Goal: Task Accomplishment & Management: Manage account settings

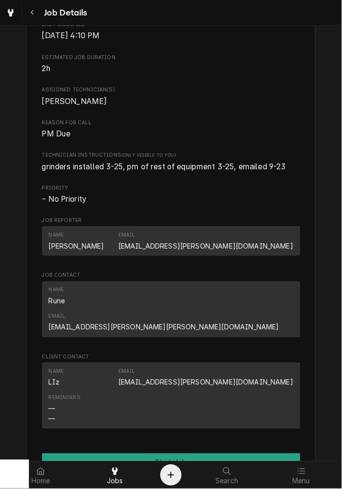
scroll to position [358, 0]
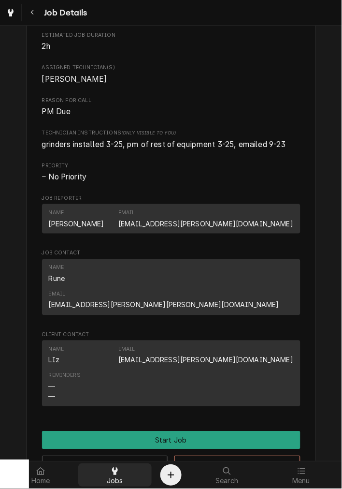
drag, startPoint x: 105, startPoint y: 474, endPoint x: 103, endPoint y: 467, distance: 6.4
click at [105, 474] on div "Jobs" at bounding box center [115, 474] width 70 height 19
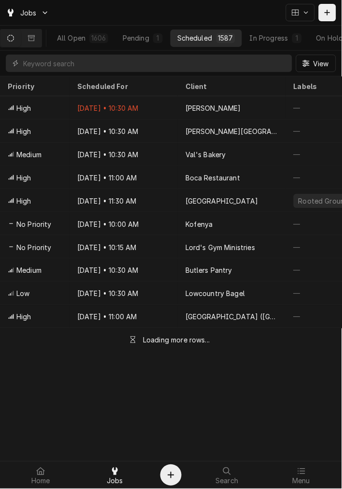
click at [66, 72] on div "View" at bounding box center [171, 63] width 342 height 25
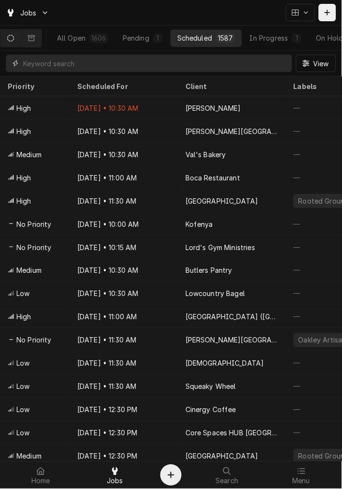
click at [63, 65] on input "Dynamic Content Wrapper" at bounding box center [155, 63] width 264 height 17
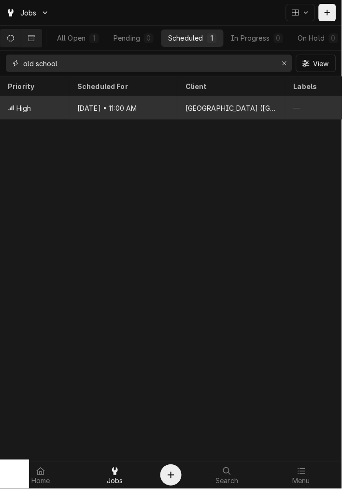
type input "old school"
click at [125, 99] on div "Oct 10 • 11:00 AM" at bounding box center [124, 107] width 108 height 23
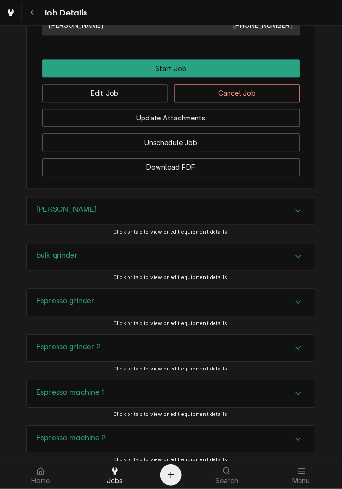
scroll to position [626, 0]
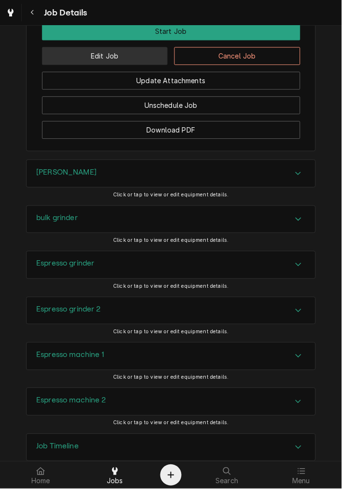
click at [136, 65] on button "Edit Job" at bounding box center [105, 56] width 126 height 18
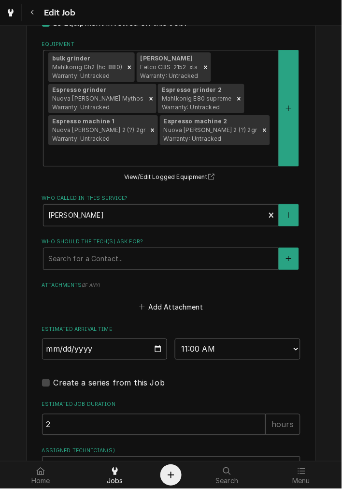
scroll to position [713, 0]
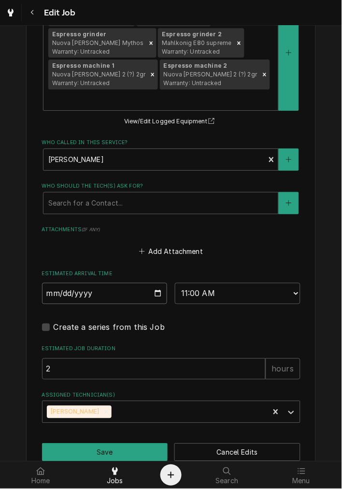
click at [152, 283] on input "2025-10-10" at bounding box center [105, 293] width 126 height 21
type textarea "x"
type input "2025-10-08"
type textarea "x"
click at [203, 283] on select "AM / PM 6:00 AM 6:15 AM 6:30 AM 6:45 AM 7:00 AM 7:15 AM 7:30 AM 7:45 AM 8:00 AM…" at bounding box center [238, 293] width 126 height 21
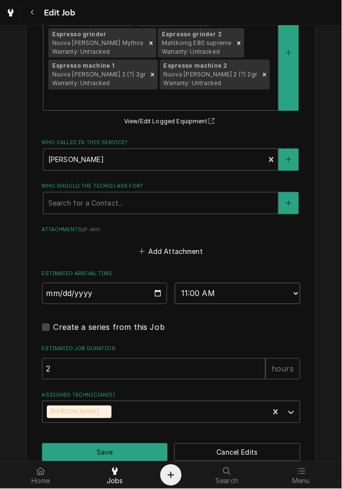
select select "14:30:00"
click at [175, 283] on select "AM / PM 6:00 AM 6:15 AM 6:30 AM 6:45 AM 7:00 AM 7:15 AM 7:30 AM 7:45 AM 8:00 AM…" at bounding box center [238, 293] width 126 height 21
click at [103, 408] on icon "Remove Damon Rinehart" at bounding box center [106, 411] width 7 height 7
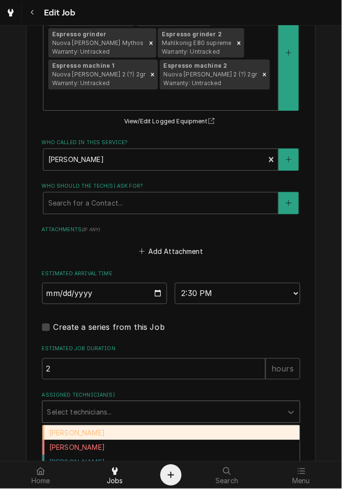
click at [101, 403] on div "Assigned Technician(s)" at bounding box center [162, 411] width 231 height 17
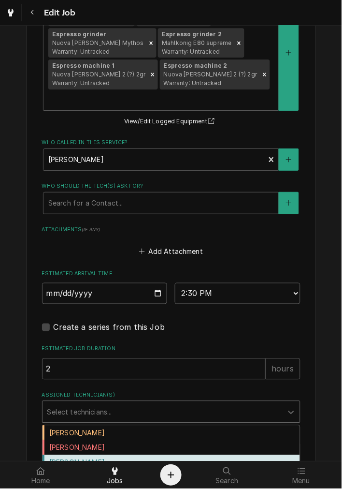
click at [68, 455] on div "[PERSON_NAME]" at bounding box center [172, 462] width 258 height 15
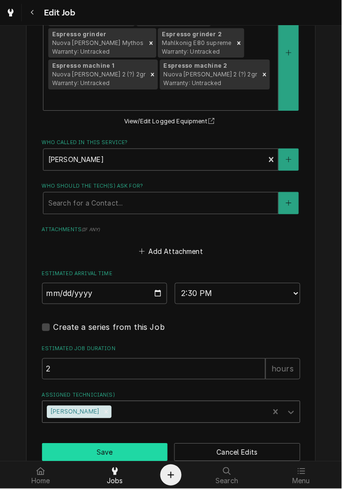
click at [75, 443] on button "Save" at bounding box center [105, 452] width 126 height 18
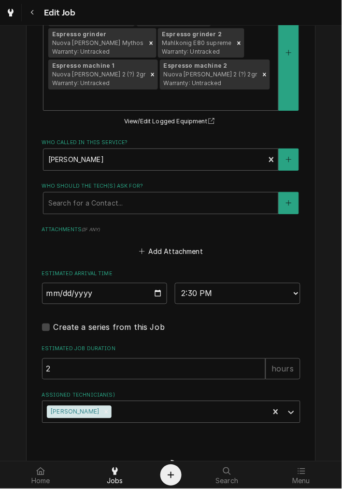
type textarea "x"
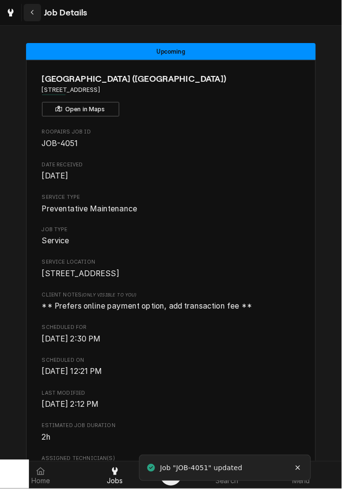
click at [32, 12] on icon "Navigate back" at bounding box center [32, 12] width 4 height 7
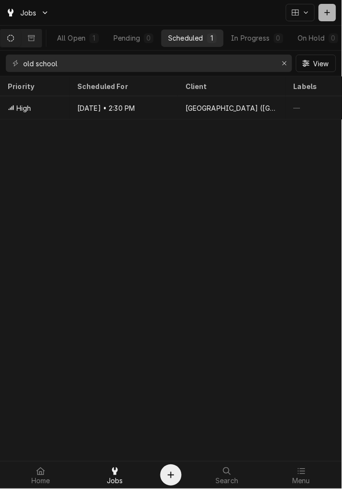
drag, startPoint x: 324, startPoint y: 14, endPoint x: 246, endPoint y: 40, distance: 82.5
click at [324, 14] on div "Dynamic Content Wrapper" at bounding box center [328, 13] width 10 height 10
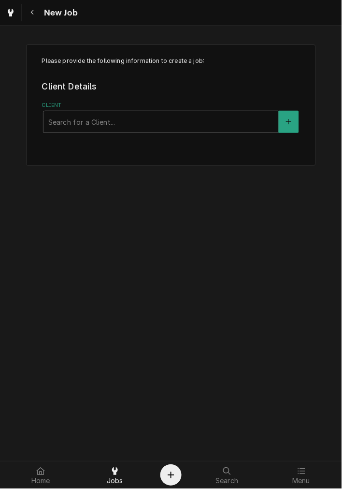
drag, startPoint x: 99, startPoint y: 105, endPoint x: 100, endPoint y: 110, distance: 4.9
click at [99, 107] on label "Client" at bounding box center [171, 105] width 259 height 8
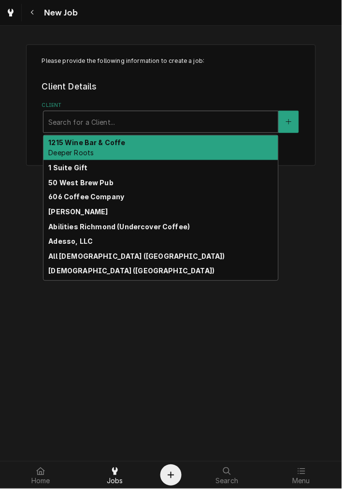
click at [101, 127] on div "Client" at bounding box center [160, 121] width 225 height 17
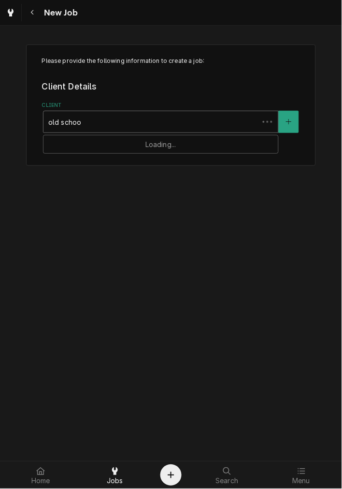
type input "old school"
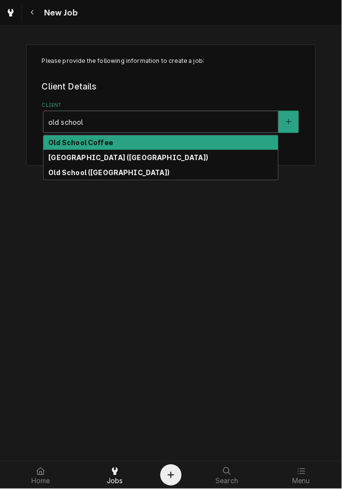
click at [133, 133] on div "Please provide the following information to create a job: Client Details Client…" at bounding box center [171, 104] width 290 height 121
click at [133, 144] on div "Old School Coffee" at bounding box center [160, 142] width 235 height 15
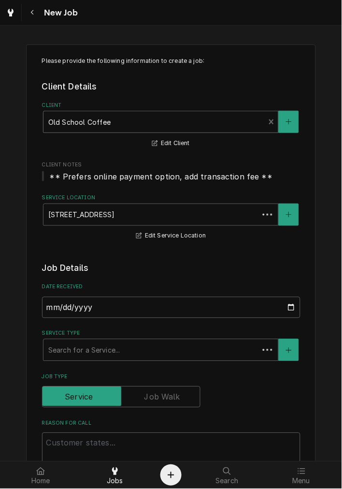
type textarea "x"
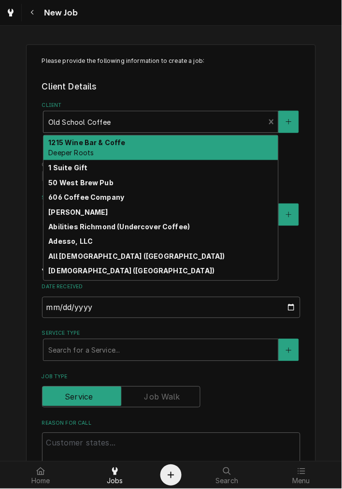
click at [141, 120] on div "Client" at bounding box center [154, 121] width 212 height 17
click at [117, 124] on div "Client" at bounding box center [154, 121] width 212 height 17
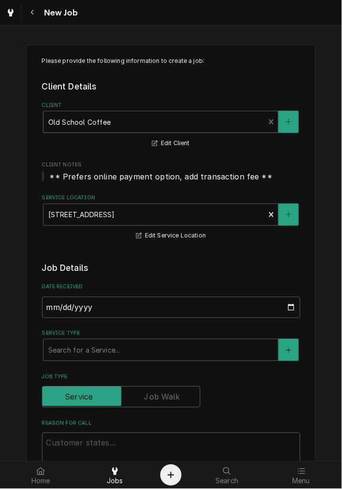
click at [117, 124] on div "Client" at bounding box center [154, 121] width 212 height 17
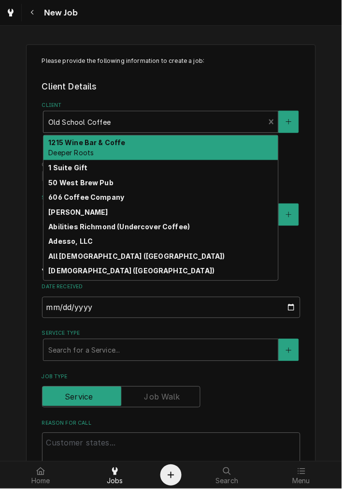
type input "d"
type textarea "x"
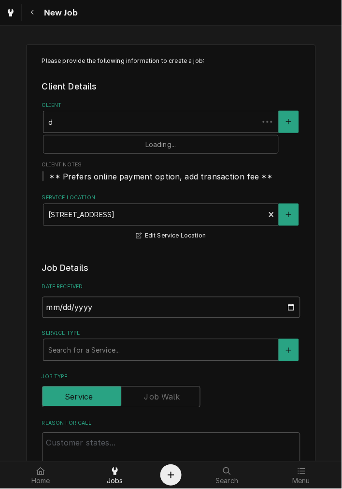
type input "du"
type textarea "x"
type input "dud"
type textarea "x"
type input "dudl"
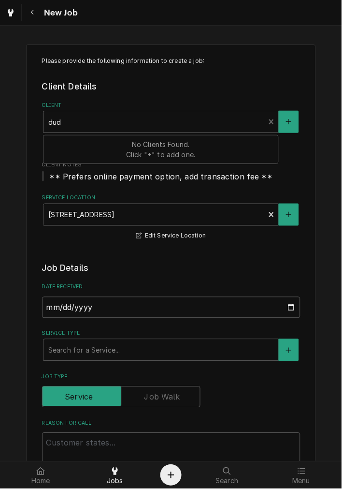
type textarea "x"
type input "dudle"
type textarea "x"
type input "dudl"
type textarea "x"
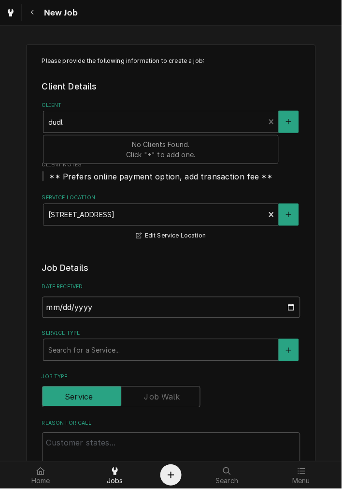
type input "dud"
type textarea "x"
type input "du"
type textarea "x"
type input "d"
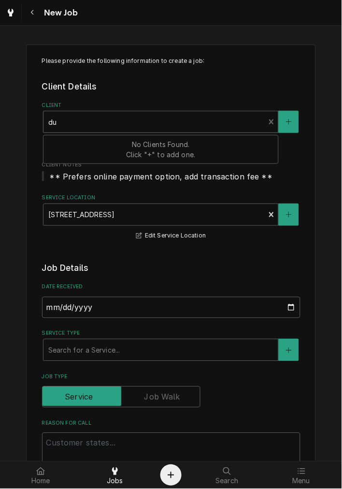
type textarea "x"
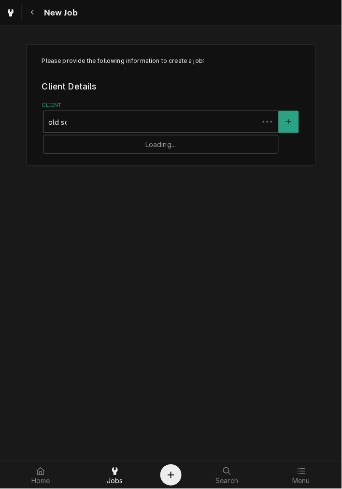
type input "old sch"
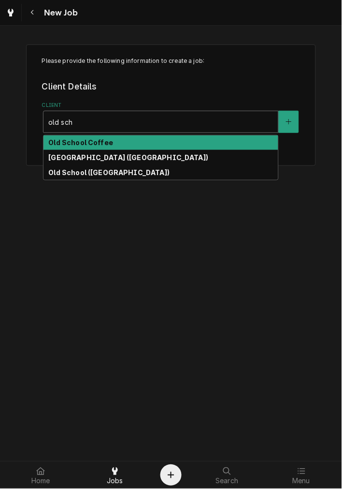
click at [117, 144] on div "Old School Coffee" at bounding box center [160, 142] width 235 height 15
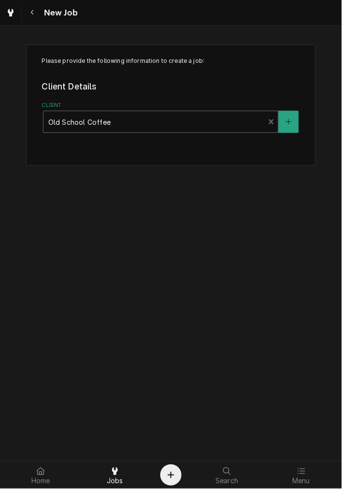
type textarea "x"
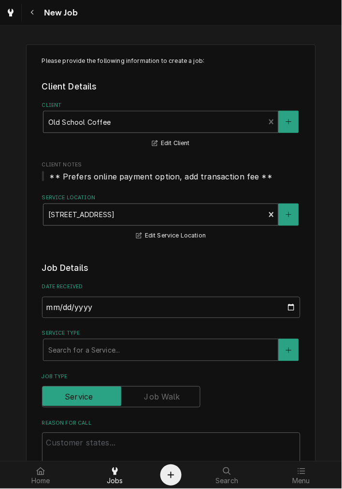
click at [150, 220] on div "Service Location" at bounding box center [154, 214] width 212 height 17
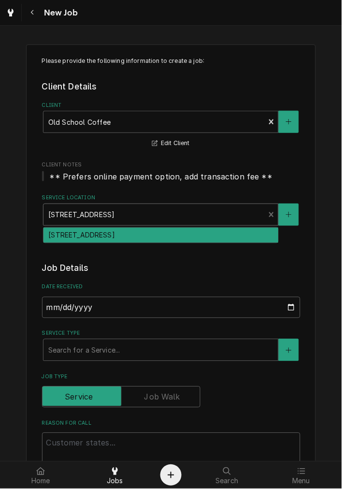
click at [150, 220] on div "Service Location" at bounding box center [154, 214] width 212 height 17
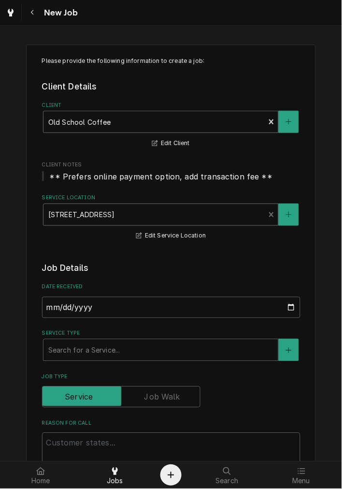
click at [208, 128] on div "Client" at bounding box center [154, 121] width 212 height 17
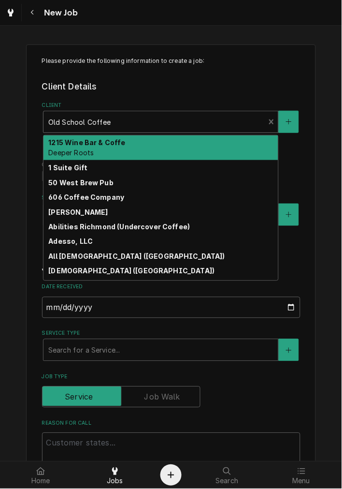
click at [163, 124] on div "Client" at bounding box center [154, 121] width 212 height 17
type input "o"
type textarea "x"
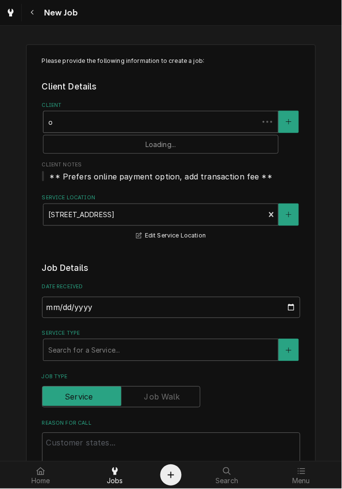
type input "ol"
type textarea "x"
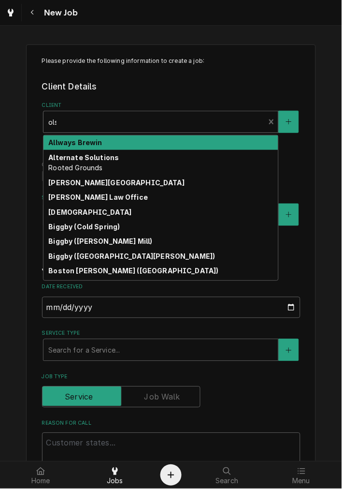
type input "olsd"
type textarea "x"
type input "olsd"
type textarea "x"
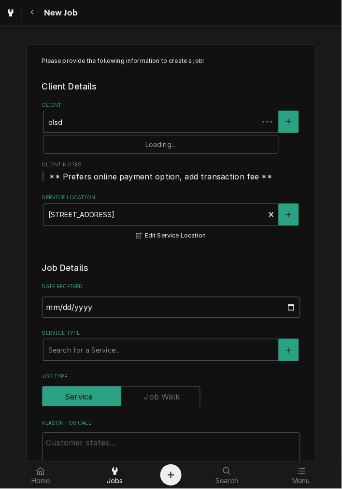
type input "olsd"
type textarea "x"
type input "ols"
type textarea "x"
type input "ol"
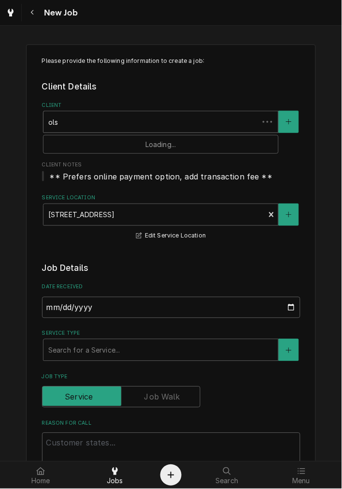
type textarea "x"
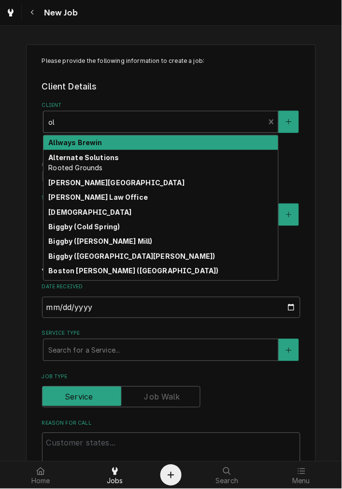
type input "old"
type textarea "x"
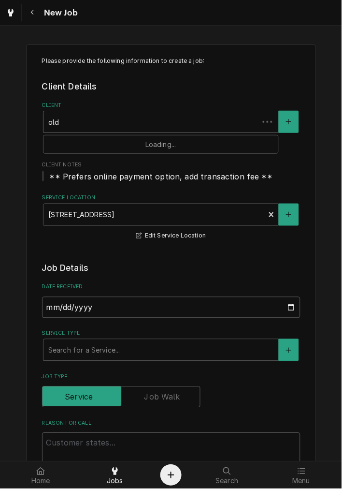
type input "old"
type textarea "x"
type input "old s"
type textarea "x"
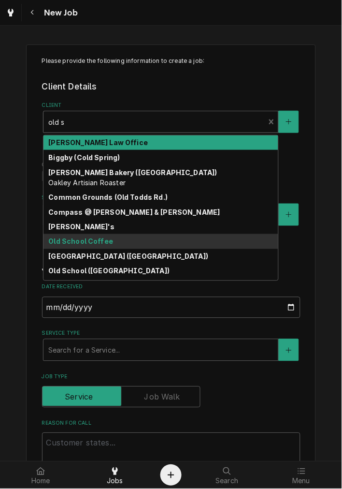
type input "old sc"
type textarea "x"
type input "old sch"
type textarea "x"
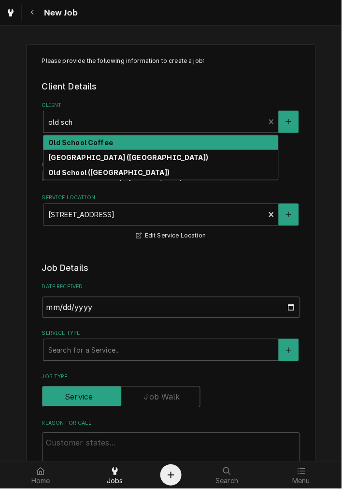
type input "old scho"
type textarea "x"
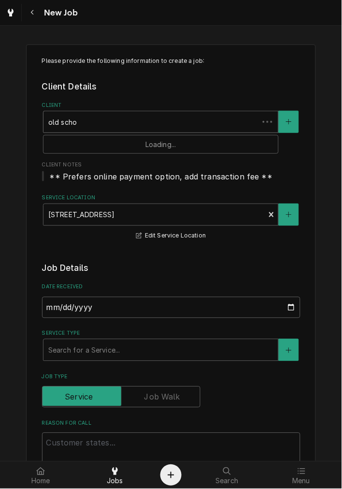
type input "old schoo"
type textarea "x"
type input "old school"
type textarea "x"
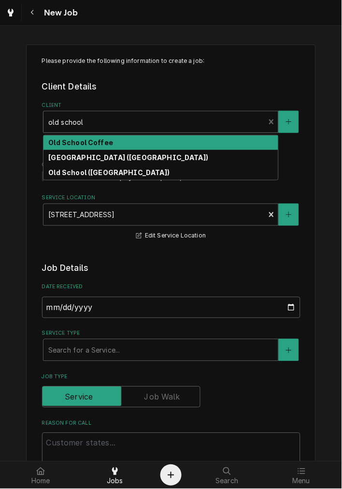
click at [163, 143] on div "Old School Coffee" at bounding box center [160, 142] width 235 height 15
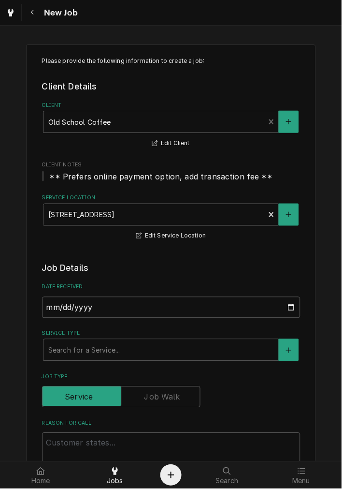
scroll to position [268, 0]
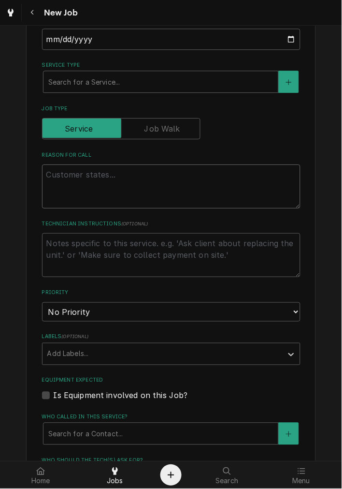
click at [46, 186] on textarea "Reason For Call" at bounding box center [171, 185] width 259 height 43
type textarea "x"
type textarea "*"
type textarea "x"
type textarea "**"
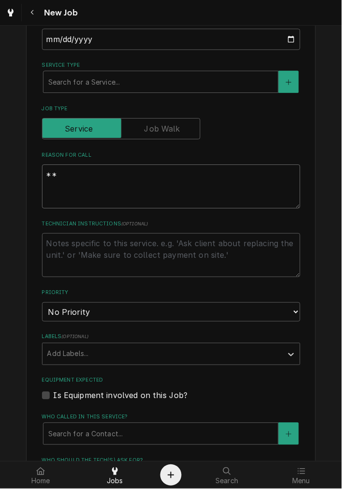
type textarea "x"
type textarea "**"
type textarea "x"
type textarea "** P"
type textarea "x"
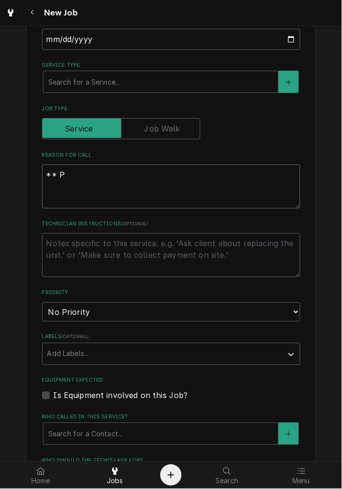
type textarea "** PM"
type textarea "x"
type textarea "** PM"
type textarea "x"
type textarea "** PM D"
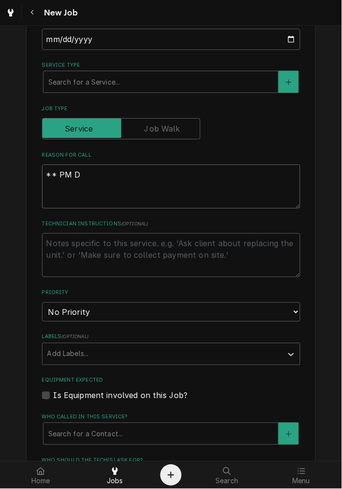
type textarea "x"
type textarea "** PM DI"
type textarea "x"
type textarea "** PM D"
type textarea "x"
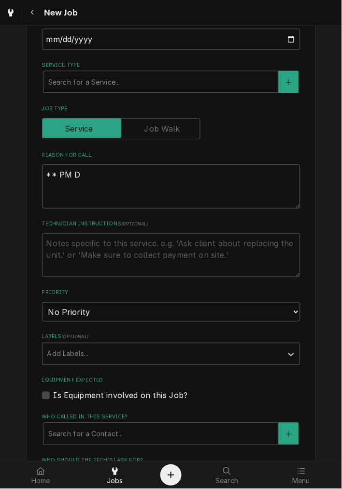
type textarea "** PM DU"
type textarea "x"
type textarea "** PM DUE"
type textarea "x"
type textarea "** PM DUE*"
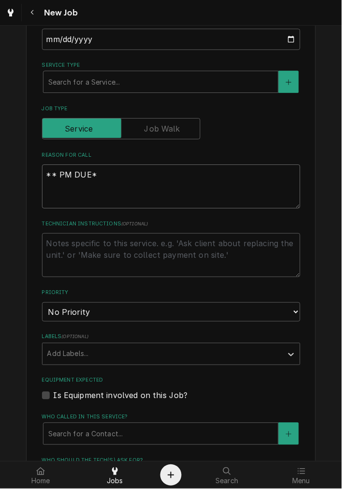
type textarea "x"
type textarea "** PM DUE**"
type textarea "x"
type textarea "** PM DUE **"
type textarea "x"
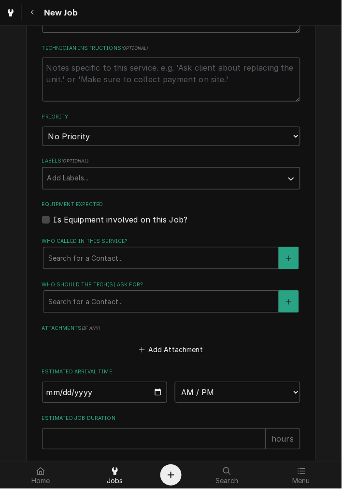
scroll to position [447, 0]
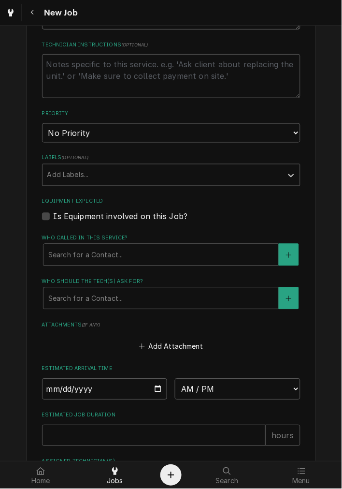
type textarea "** PM DUE **"
click at [64, 127] on select "No Priority Urgent High Medium Low" at bounding box center [171, 132] width 259 height 19
select select "2"
click at [42, 123] on select "No Priority Urgent High Medium Low" at bounding box center [171, 132] width 259 height 19
type textarea "x"
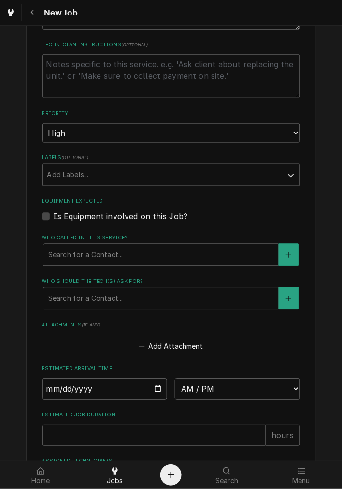
click at [78, 141] on select "No Priority Urgent High Medium Low" at bounding box center [171, 132] width 259 height 19
select select "3"
click at [42, 123] on select "No Priority Urgent High Medium Low" at bounding box center [171, 132] width 259 height 19
type textarea "x"
click at [75, 214] on label "Is Equipment involved on this Job?" at bounding box center [121, 217] width 134 height 12
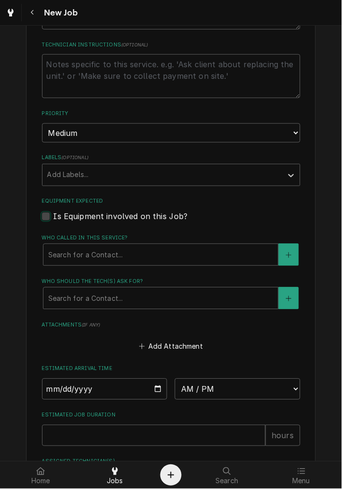
click at [75, 214] on input "Equipment Expected" at bounding box center [183, 221] width 259 height 21
checkbox input "true"
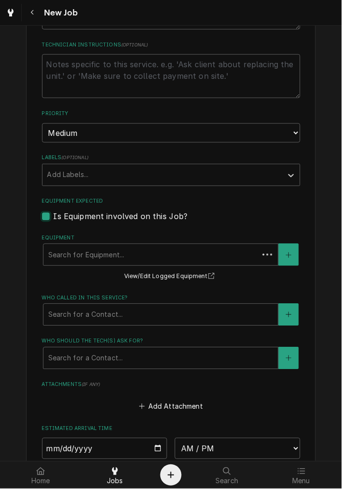
type textarea "x"
click at [79, 214] on label "Is Equipment involved on this Job?" at bounding box center [121, 217] width 134 height 12
click at [79, 214] on input "Equipment Expected" at bounding box center [183, 221] width 259 height 21
checkbox input "false"
type textarea "x"
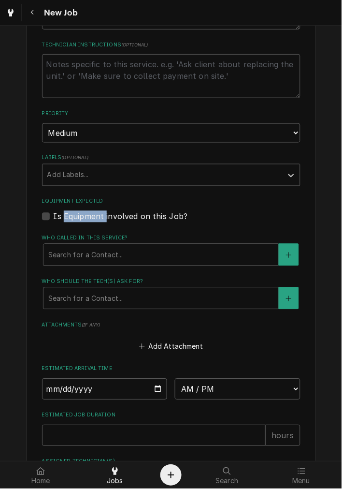
click at [79, 214] on label "Is Equipment involved on this Job?" at bounding box center [121, 217] width 134 height 12
click at [79, 214] on input "Equipment Expected" at bounding box center [183, 221] width 259 height 21
checkbox input "true"
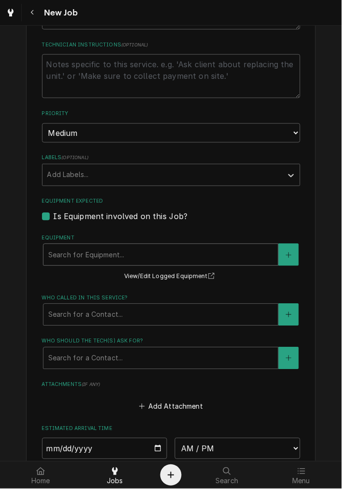
click at [90, 253] on div "Equipment" at bounding box center [160, 254] width 225 height 17
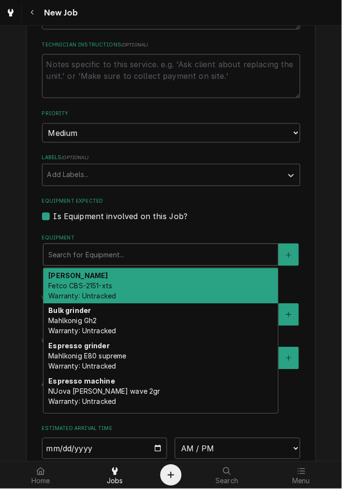
drag, startPoint x: 128, startPoint y: 282, endPoint x: 155, endPoint y: 270, distance: 29.4
click at [130, 282] on div "Brewer Fetco CBS-2151-xts Warranty: Untracked" at bounding box center [160, 285] width 235 height 35
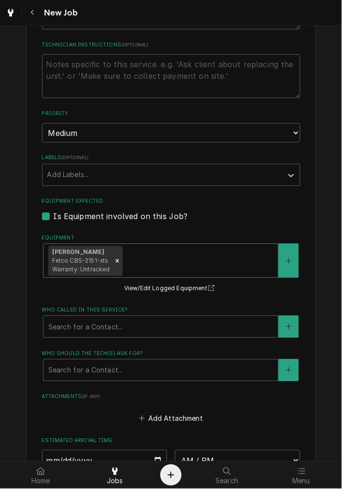
click at [165, 259] on div "Equipment" at bounding box center [199, 260] width 149 height 17
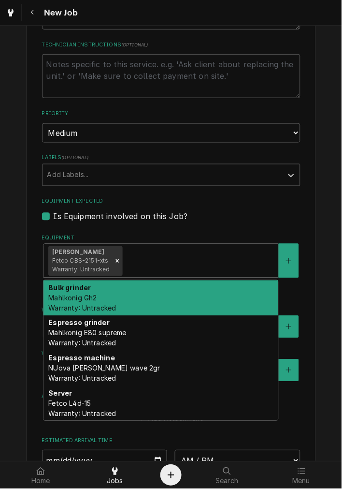
click at [165, 296] on div "Bulk grinder Mahlkonig Gh2 Warranty: Untracked" at bounding box center [160, 297] width 235 height 35
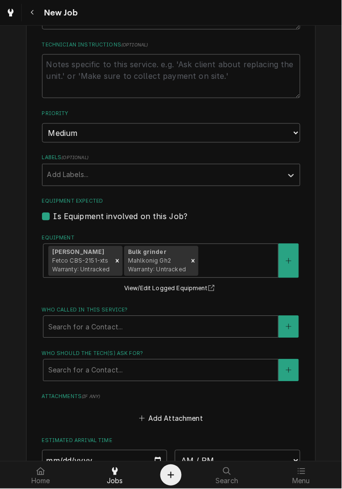
click at [192, 278] on div "Equipment Brewer Fetco CBS-2151-xts Warranty: Untracked Bulk grinder Mahlkonig …" at bounding box center [171, 264] width 259 height 60
click at [226, 267] on div "Equipment" at bounding box center [237, 260] width 73 height 17
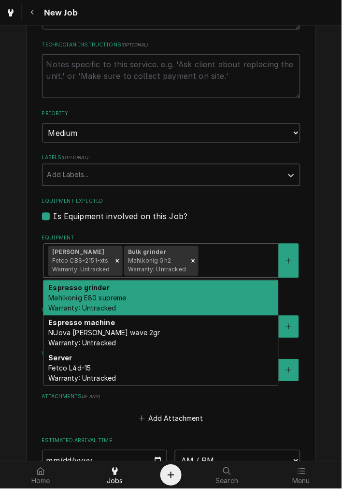
click at [220, 286] on div "Espresso grinder Mahlkonig E80 supreme Warranty: Untracked" at bounding box center [160, 297] width 235 height 35
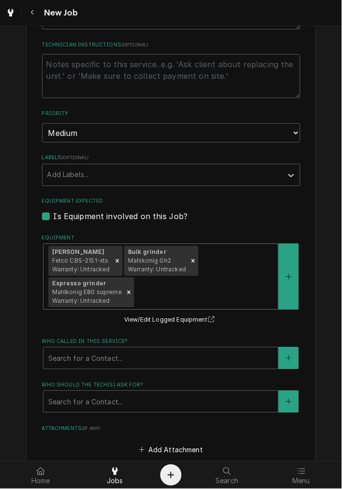
click at [244, 250] on div "Brewer Fetco CBS-2151-xts Warranty: Untracked Bulk grinder Mahlkonig Gh2 Warran…" at bounding box center [160, 276] width 235 height 65
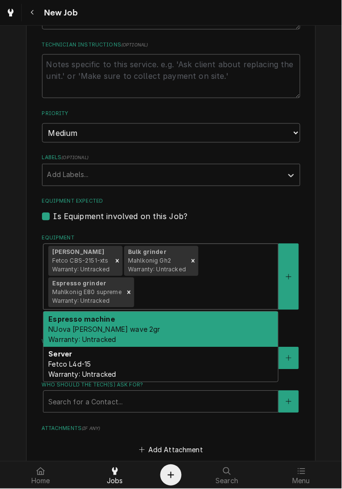
click at [239, 294] on div "Equipment" at bounding box center [204, 292] width 137 height 17
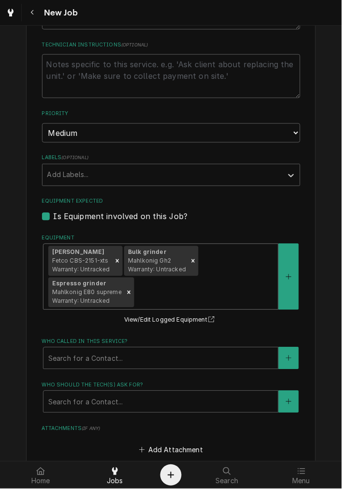
click at [234, 286] on div "Equipment" at bounding box center [204, 292] width 137 height 17
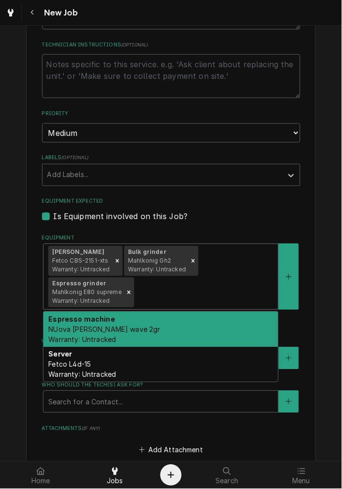
click at [233, 324] on div "Espresso machine NUova simonelli Aurelia wave 2gr Warranty: Untracked" at bounding box center [160, 329] width 235 height 35
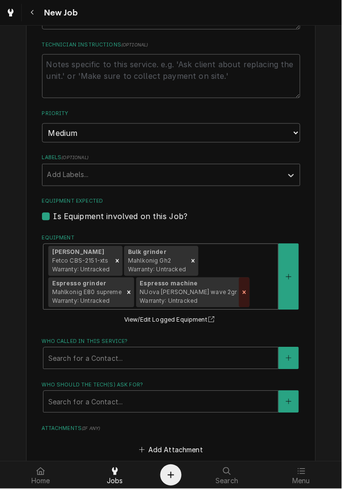
click at [239, 286] on div "Remove [object Object]" at bounding box center [244, 292] width 11 height 30
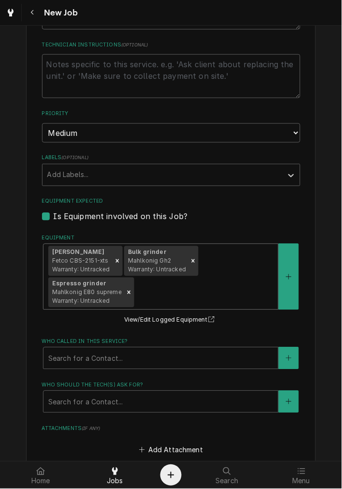
click at [235, 276] on div "Brewer Fetco CBS-2151-xts Warranty: Untracked Bulk grinder Mahlkonig Gh2 Warran…" at bounding box center [160, 276] width 235 height 65
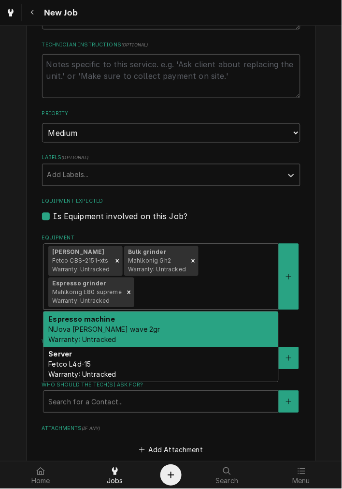
click at [210, 317] on div "Espresso machine NUova simonelli Aurelia wave 2gr Warranty: Untracked" at bounding box center [160, 329] width 235 height 35
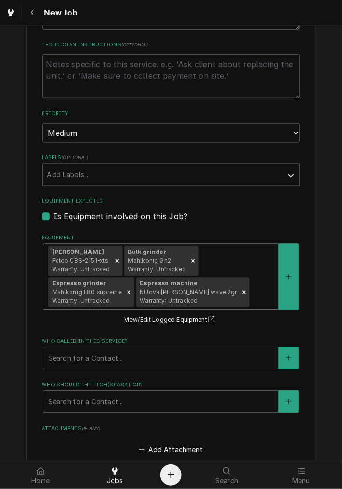
click at [246, 264] on div "Brewer Fetco CBS-2151-xts Warranty: Untracked Bulk grinder Mahlkonig Gh2 Warran…" at bounding box center [160, 276] width 235 height 65
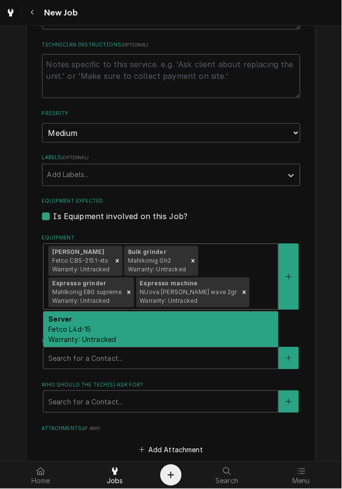
click at [239, 343] on div "Server Fetco L4d-15 Warranty: Untracked" at bounding box center [160, 329] width 235 height 35
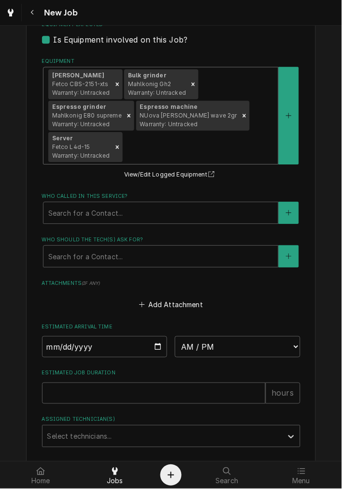
scroll to position [626, 0]
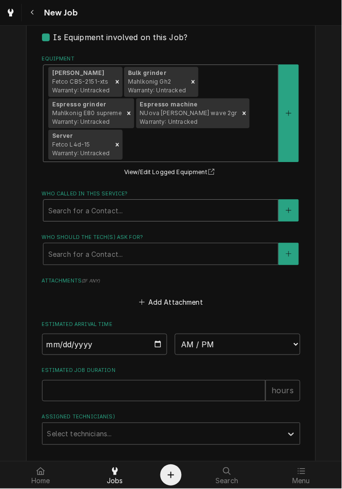
click at [92, 209] on div "Who called in this service?" at bounding box center [160, 210] width 225 height 17
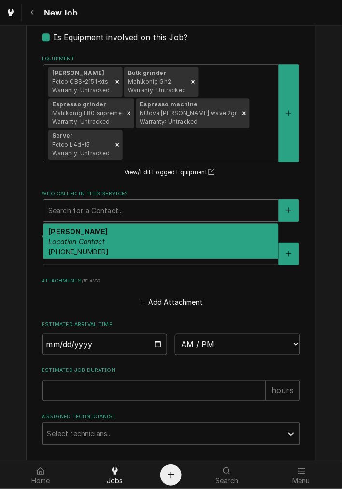
click at [80, 247] on span "[PHONE_NUMBER]" at bounding box center [78, 251] width 60 height 8
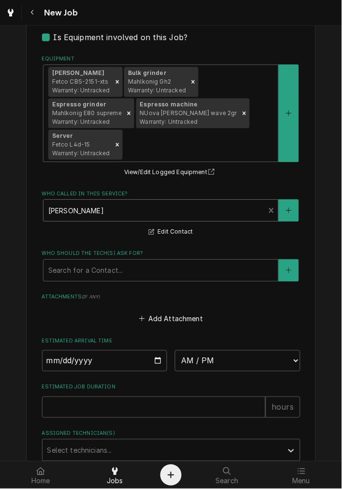
scroll to position [709, 0]
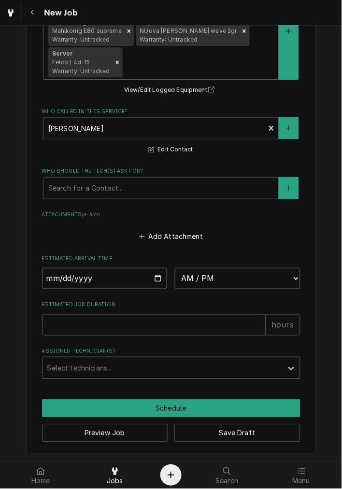
click at [152, 274] on input "Date" at bounding box center [105, 278] width 126 height 21
type textarea "x"
type input "2025-10-08"
type textarea "x"
click at [202, 278] on select "AM / PM 6:00 AM 6:15 AM 6:30 AM 6:45 AM 7:00 AM 7:15 AM 7:30 AM 7:45 AM 8:00 AM…" at bounding box center [238, 278] width 126 height 21
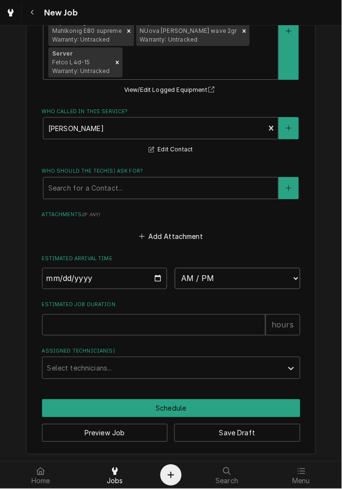
select select "15:30:00"
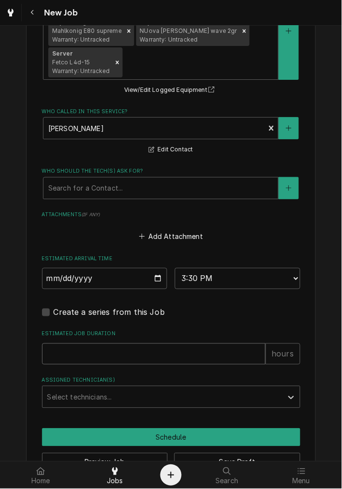
click at [86, 356] on input "Estimated Job Duration" at bounding box center [154, 353] width 224 height 21
type textarea "x"
type input "2"
type textarea "x"
type input "2"
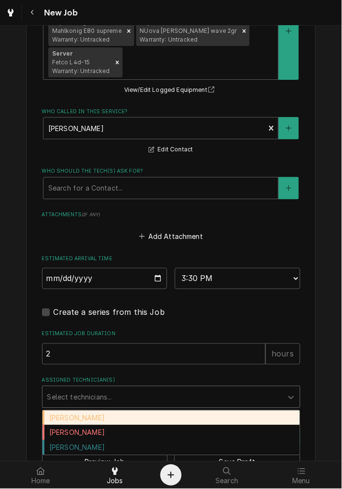
click at [92, 393] on div "Assigned Technician(s)" at bounding box center [162, 396] width 231 height 17
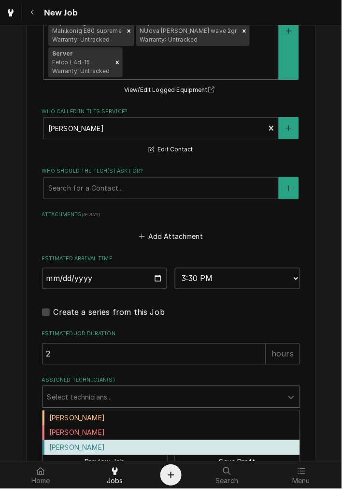
click at [87, 445] on div "[PERSON_NAME]" at bounding box center [172, 447] width 258 height 15
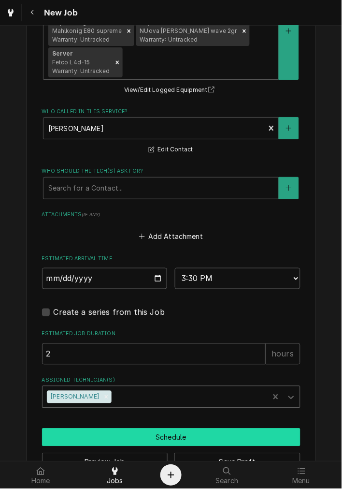
click at [119, 438] on button "Schedule" at bounding box center [171, 437] width 259 height 18
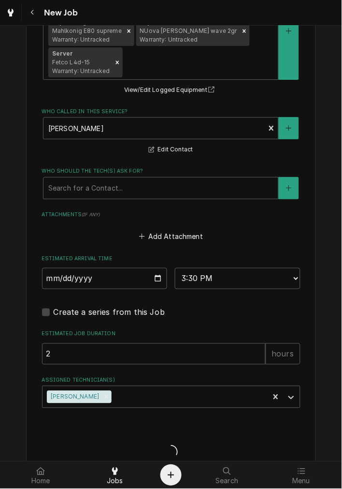
scroll to position [304, 0]
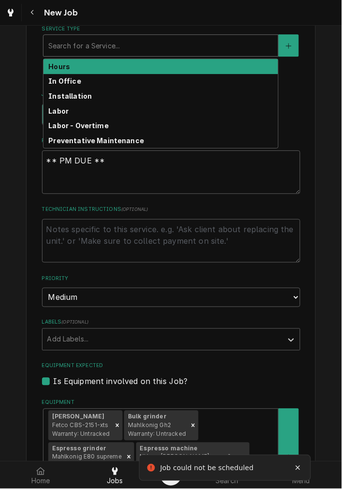
click at [87, 38] on div "Service Type" at bounding box center [160, 45] width 225 height 17
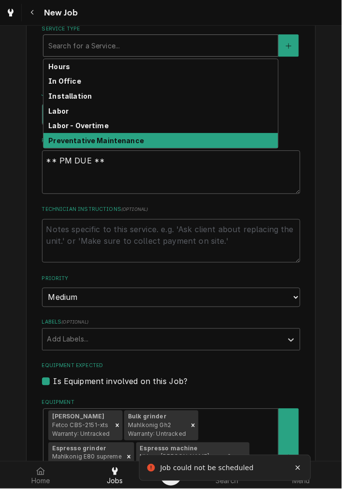
click at [90, 144] on div "Preventative Maintenance" at bounding box center [160, 140] width 235 height 15
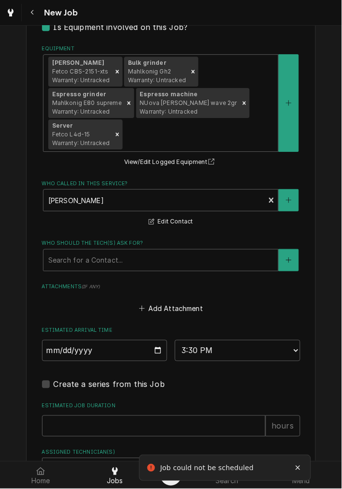
scroll to position [752, 0]
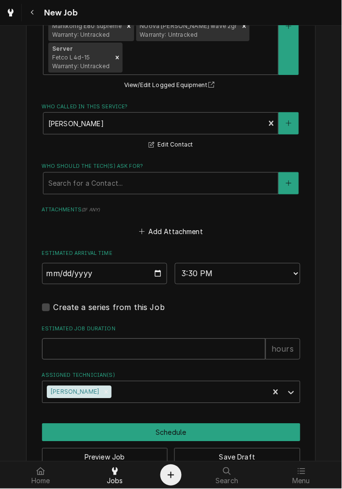
click at [73, 351] on input "Estimated Job Duration" at bounding box center [154, 348] width 224 height 21
type textarea "x"
type input "2"
type textarea "x"
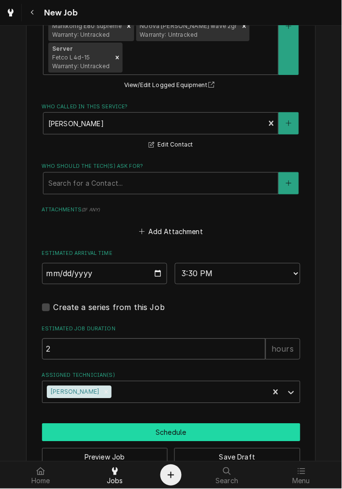
type input "2"
click at [101, 432] on button "Schedule" at bounding box center [171, 432] width 259 height 18
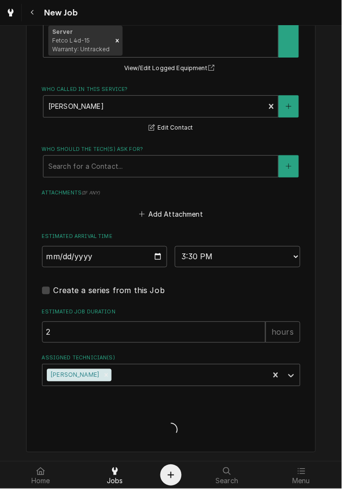
scroll to position [730, 0]
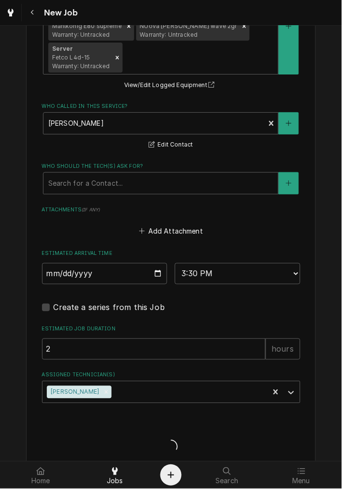
type textarea "x"
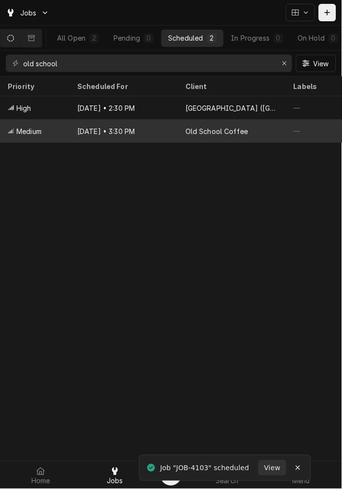
click at [165, 134] on div "[DATE] • 3:30 PM" at bounding box center [124, 130] width 108 height 23
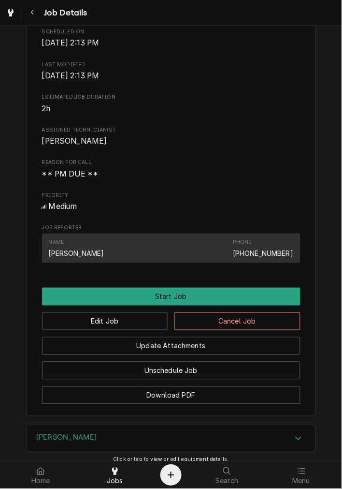
scroll to position [358, 0]
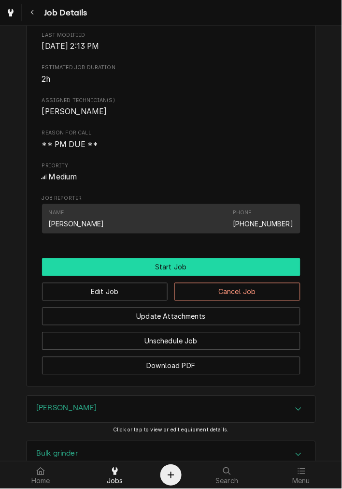
click at [149, 276] on button "Start Job" at bounding box center [171, 267] width 259 height 18
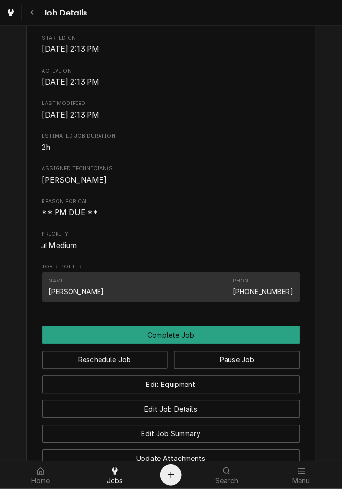
scroll to position [358, 0]
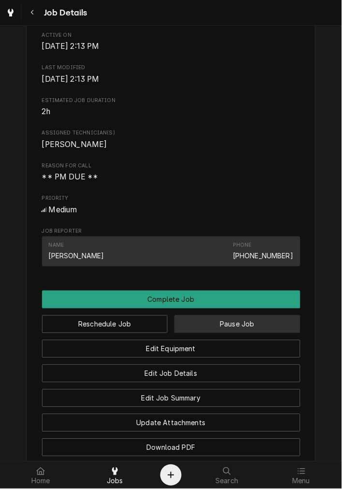
click at [214, 333] on button "Pause Job" at bounding box center [237, 324] width 126 height 18
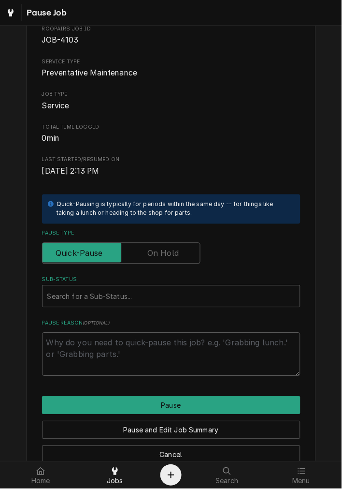
scroll to position [79, 0]
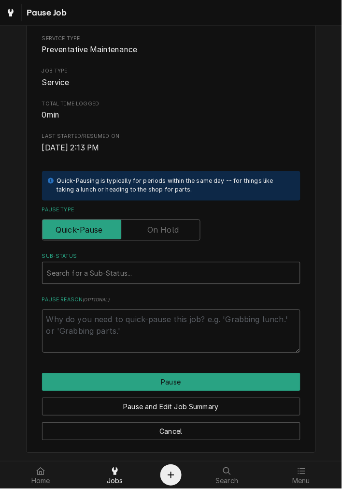
type textarea "x"
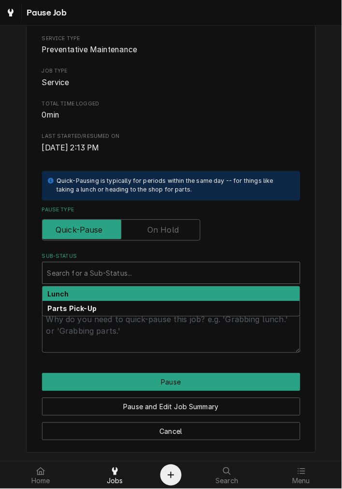
click at [73, 273] on div "Sub-Status" at bounding box center [171, 272] width 248 height 17
click at [72, 278] on div "Sub-Status" at bounding box center [171, 272] width 248 height 17
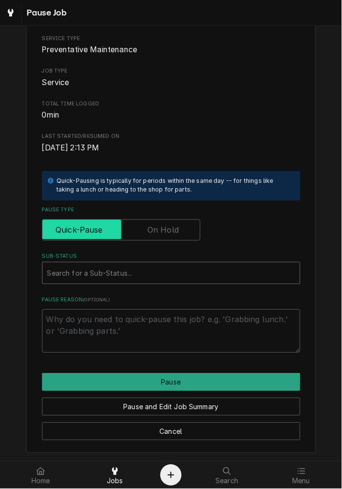
drag, startPoint x: 142, startPoint y: 239, endPoint x: 151, endPoint y: 230, distance: 13.7
click at [142, 239] on input "Pause Type" at bounding box center [121, 229] width 150 height 21
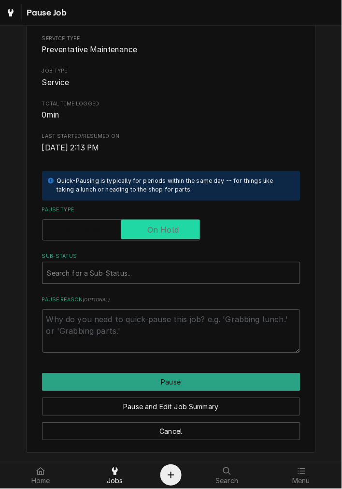
checkbox input "true"
type textarea "x"
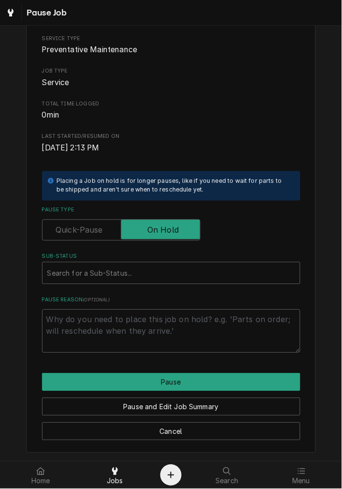
click at [151, 230] on label "Pause Type" at bounding box center [121, 229] width 159 height 21
click at [151, 230] on input "Pause Type" at bounding box center [121, 229] width 150 height 21
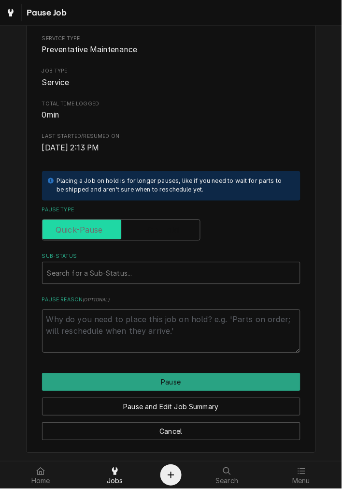
checkbox input "false"
type textarea "x"
click at [156, 219] on input "Pause Type" at bounding box center [121, 229] width 150 height 21
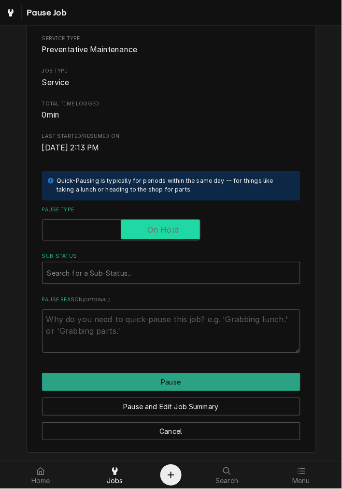
checkbox input "true"
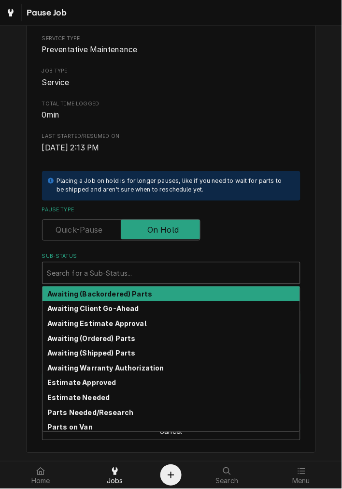
click at [128, 278] on div "Sub-Status" at bounding box center [171, 272] width 248 height 17
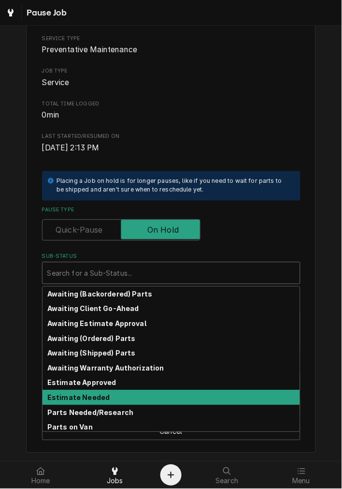
scroll to position [47, 0]
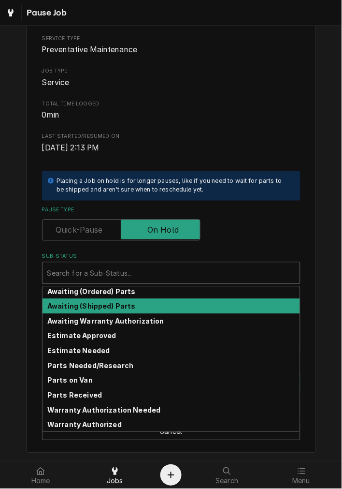
click at [296, 197] on div "Please confirm you'd like to pause this job. Roopairs Job ID JOB-4103 Service T…" at bounding box center [171, 165] width 259 height 375
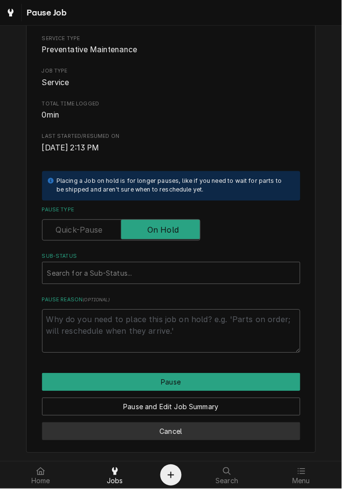
click at [185, 431] on button "Cancel" at bounding box center [171, 431] width 259 height 18
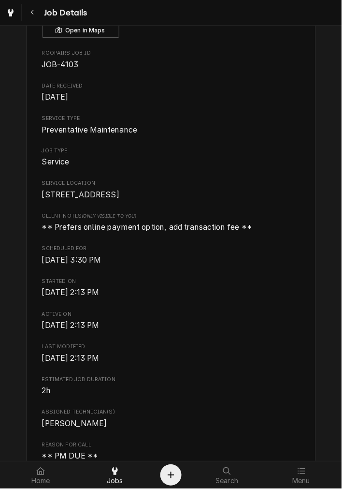
scroll to position [358, 0]
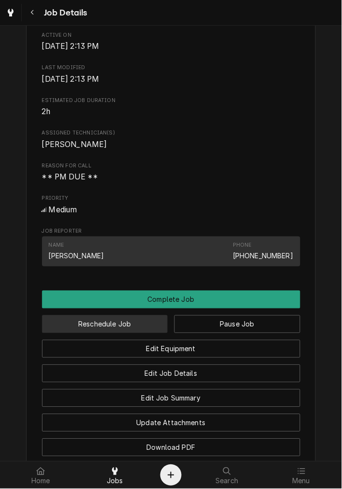
click at [147, 333] on button "Reschedule Job" at bounding box center [105, 324] width 126 height 18
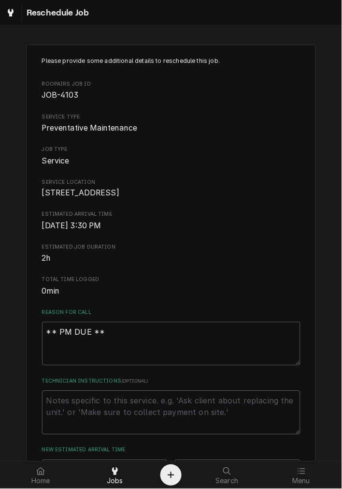
scroll to position [248, 0]
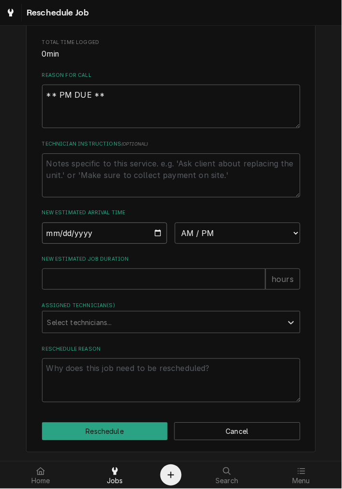
click at [151, 231] on input "Date" at bounding box center [105, 232] width 126 height 21
type textarea "x"
type input "2025-10-08"
drag, startPoint x: 229, startPoint y: 239, endPoint x: 223, endPoint y: 239, distance: 5.8
click at [229, 239] on select "AM / PM 6:00 AM 6:15 AM 6:30 AM 6:45 AM 7:00 AM 7:15 AM 7:30 AM 7:45 AM 8:00 AM…" at bounding box center [238, 232] width 126 height 21
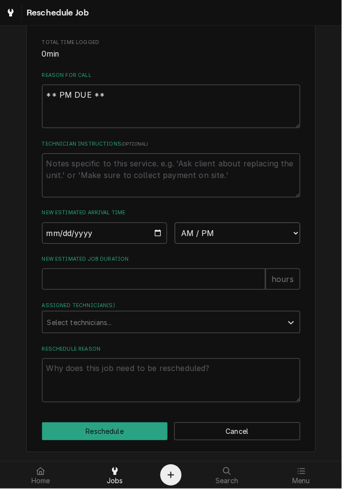
select select "16:00:00"
click at [175, 222] on select "AM / PM 6:00 AM 6:15 AM 6:30 AM 6:45 AM 7:00 AM 7:15 AM 7:30 AM 7:45 AM 8:00 AM…" at bounding box center [238, 232] width 126 height 21
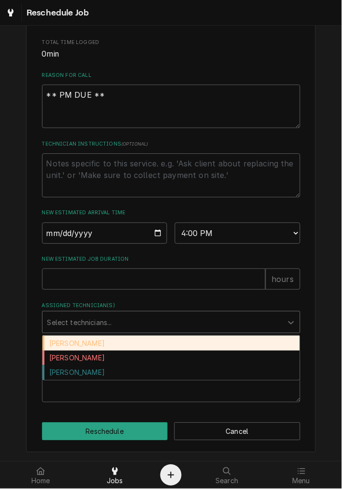
click at [99, 331] on div "Assigned Technician(s)" at bounding box center [162, 321] width 231 height 17
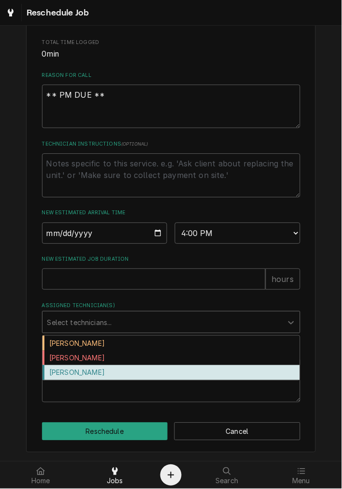
click at [80, 373] on div "[PERSON_NAME]" at bounding box center [172, 372] width 258 height 15
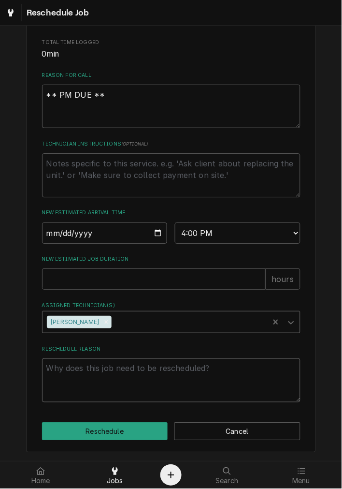
click at [80, 373] on textarea "Reschedule Reason" at bounding box center [171, 379] width 259 height 43
type textarea "x"
type textarea "a"
type textarea "x"
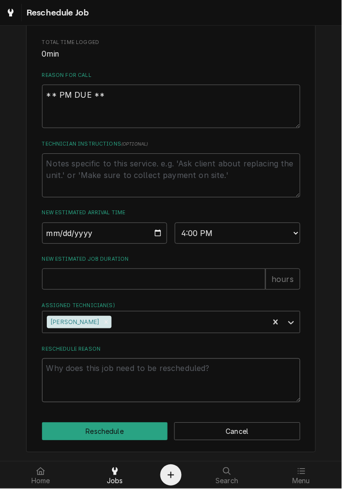
type textarea "s"
type textarea "x"
type textarea "st"
type textarea "x"
type textarea "sta"
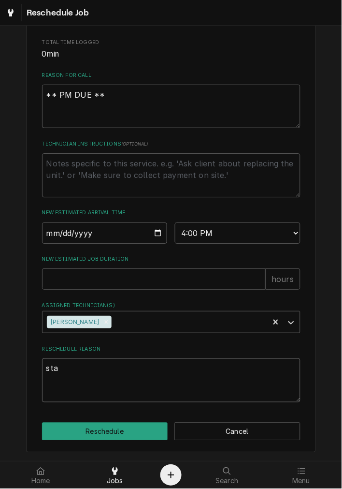
type textarea "x"
type textarea "star"
type textarea "x"
type textarea "start"
type textarea "x"
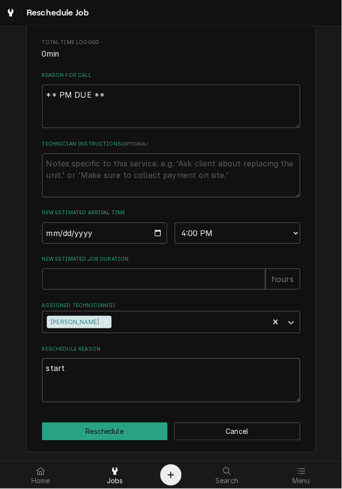
type textarea "start"
click at [110, 274] on input "New Estimated Job Duration" at bounding box center [154, 278] width 224 height 21
type textarea "x"
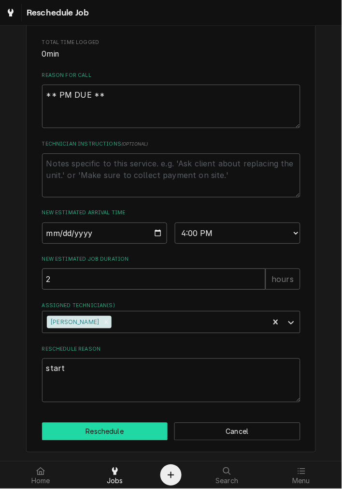
type input "2"
click at [105, 426] on button "Reschedule" at bounding box center [105, 431] width 126 height 18
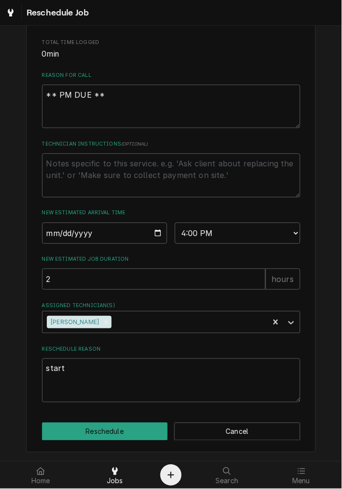
type textarea "x"
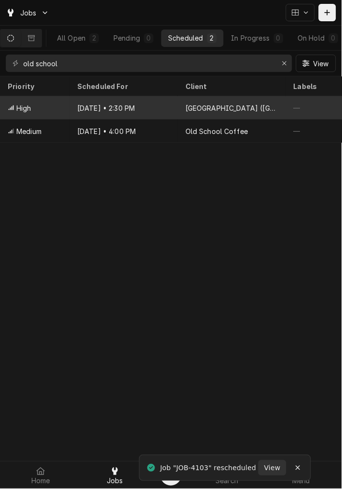
click at [147, 109] on div "[DATE] • 2:30 PM" at bounding box center [124, 107] width 108 height 23
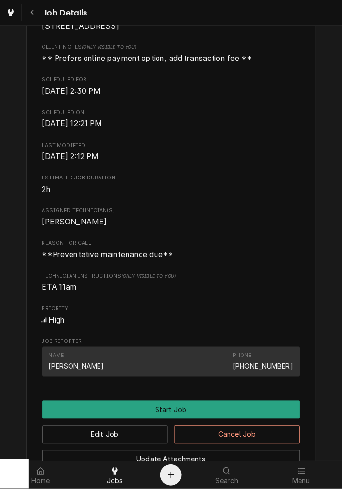
scroll to position [358, 0]
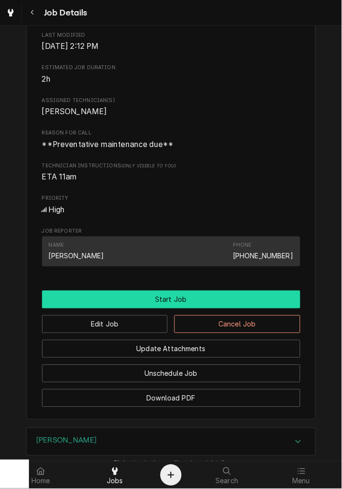
click at [199, 306] on button "Start Job" at bounding box center [171, 299] width 259 height 18
